Goal: Answer question/provide support: Answer question/provide support

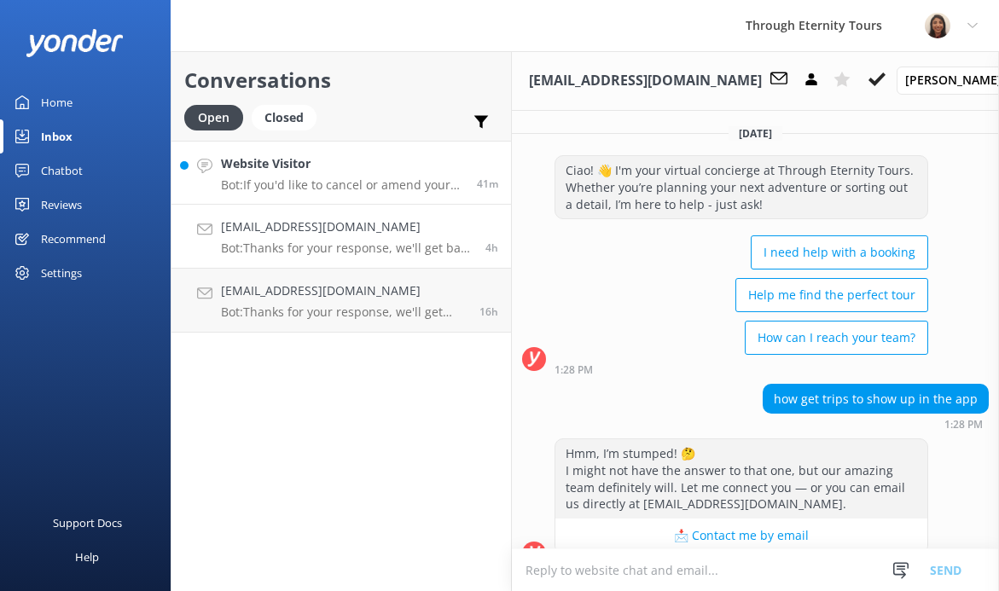
scroll to position [276, 0]
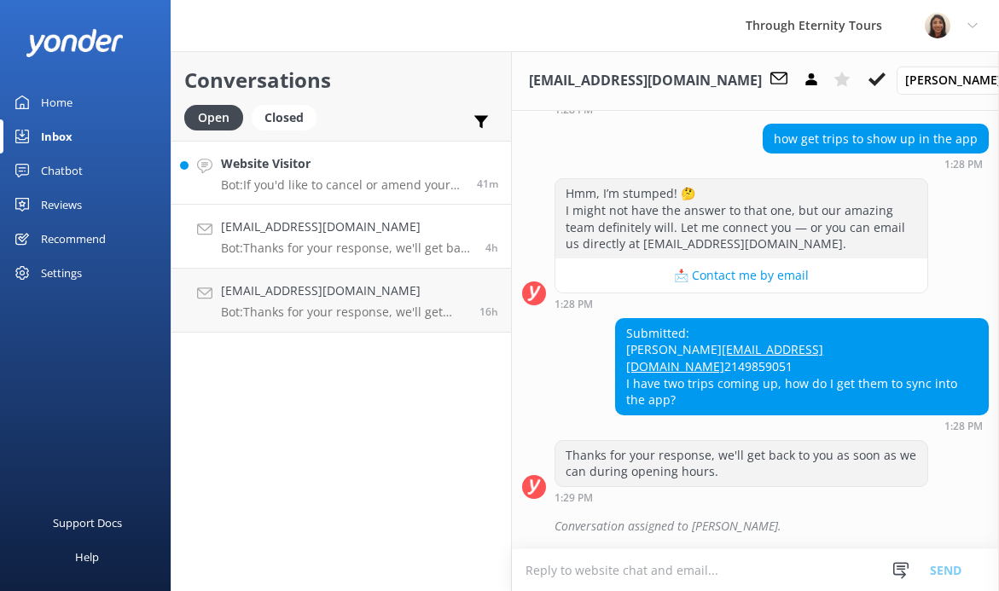
click at [310, 159] on h4 "Website Visitor" at bounding box center [342, 163] width 243 height 19
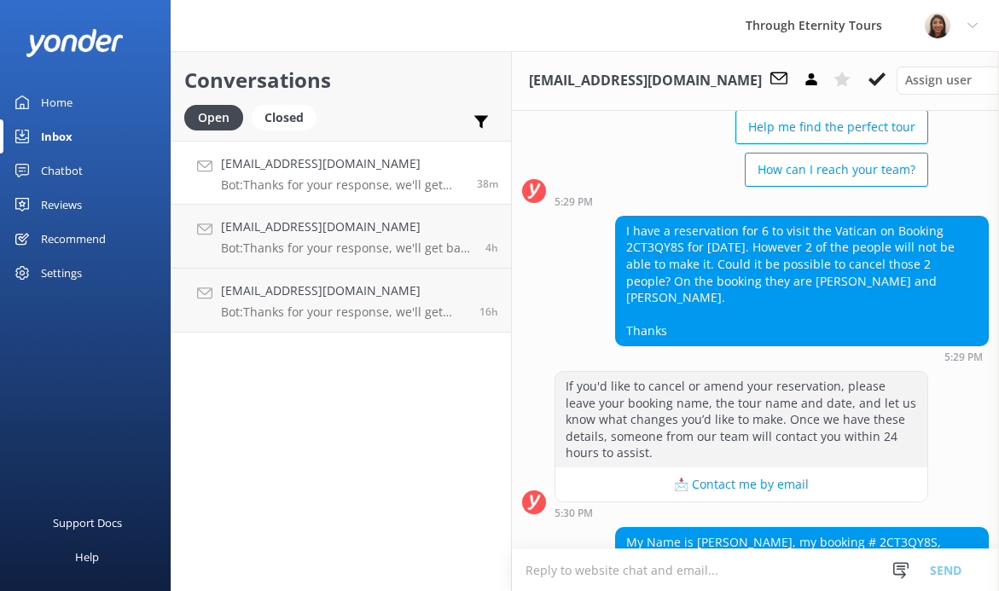
scroll to position [165, 0]
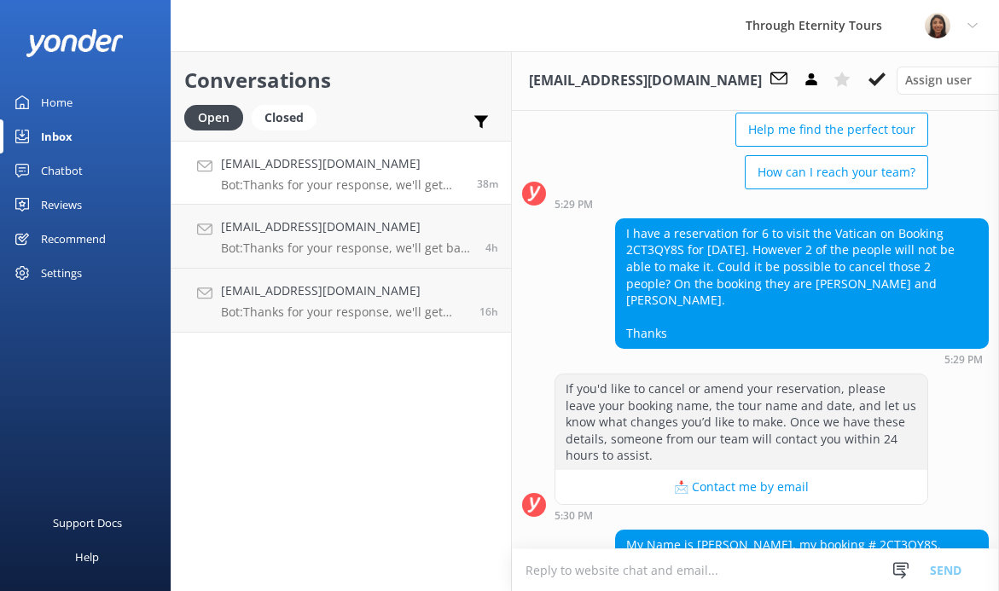
click at [648, 248] on div "I have a reservation for 6 to visit the Vatican on Booking 2CT3QY8S for [DATE].…" at bounding box center [802, 283] width 372 height 129
copy div "2CT3QY8S"
